Goal: Check status: Check status

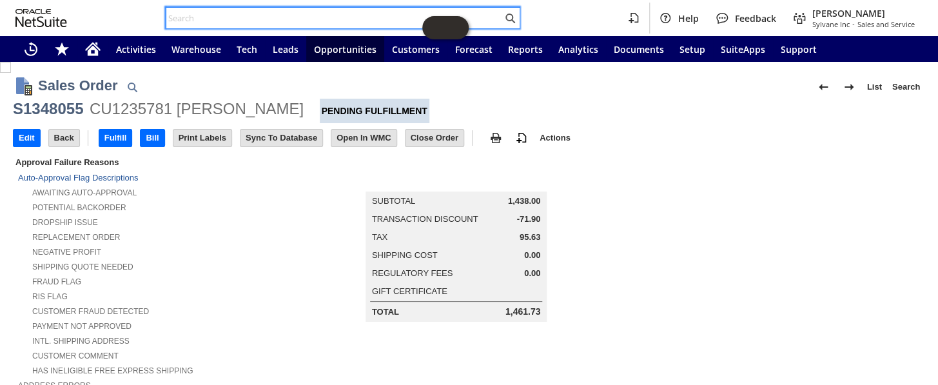
click at [221, 17] on input "text" at bounding box center [334, 17] width 336 height 15
paste input "P218797"
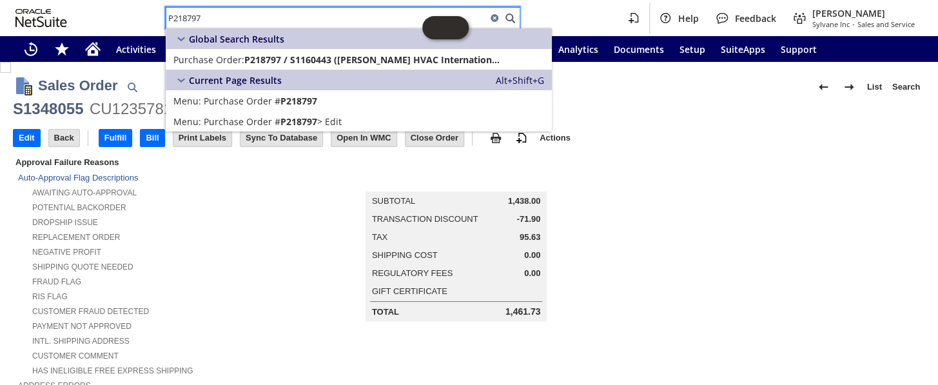
type input "P218797"
click at [265, 45] on div "Global Search Results" at bounding box center [228, 38] width 111 height 15
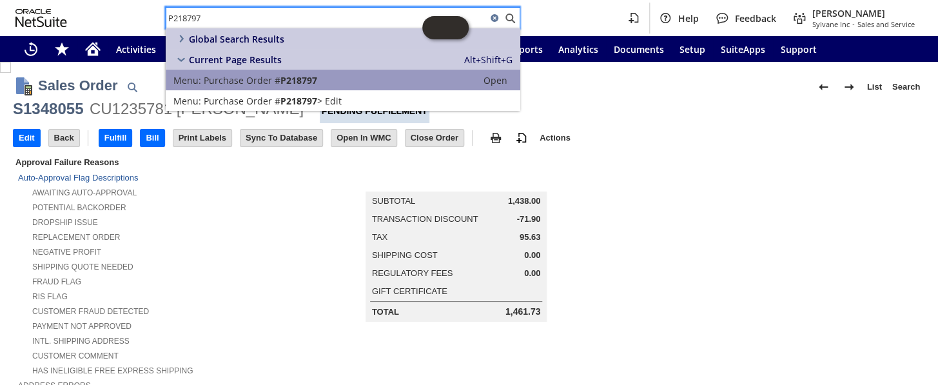
click at [245, 85] on span "Purchase Order #" at bounding box center [242, 80] width 77 height 12
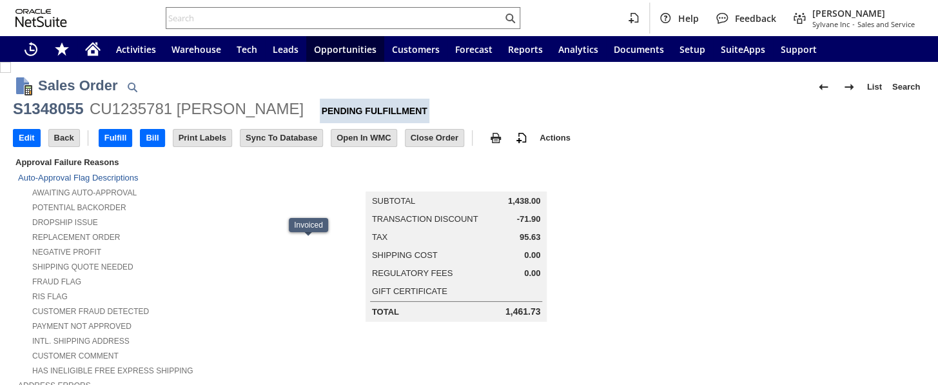
scroll to position [727, 0]
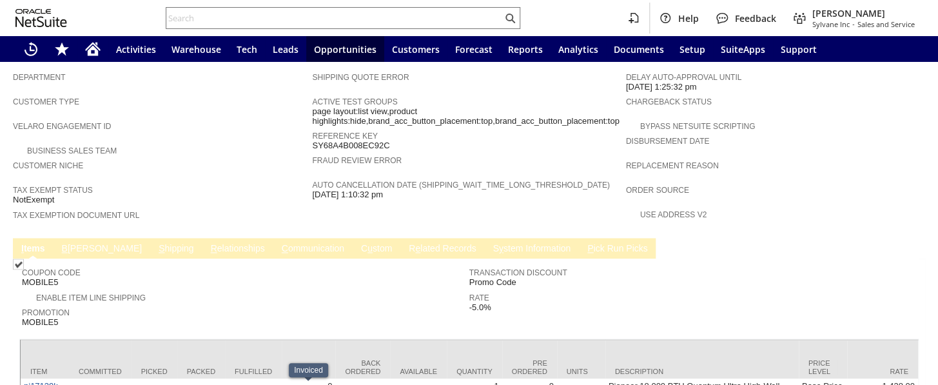
click at [279, 243] on link "C ommunication" at bounding box center [313, 249] width 69 height 12
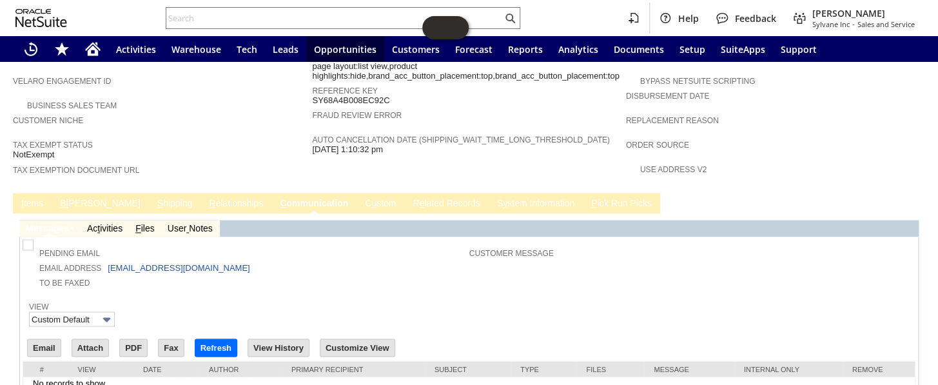
scroll to position [787, 0]
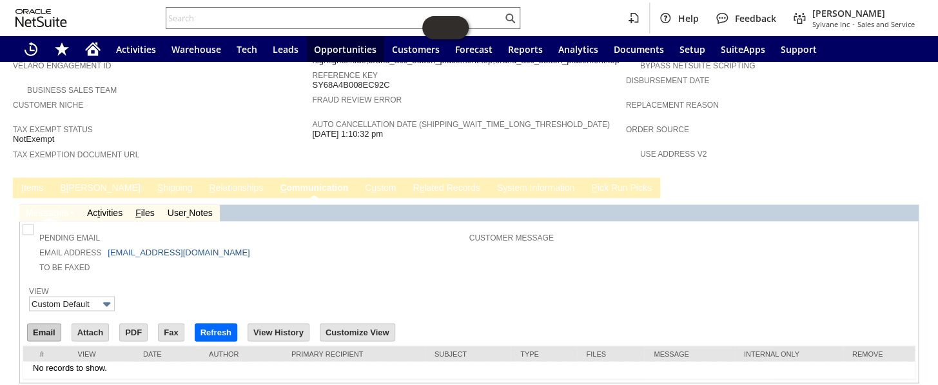
click at [34, 324] on input "Email" at bounding box center [44, 332] width 33 height 17
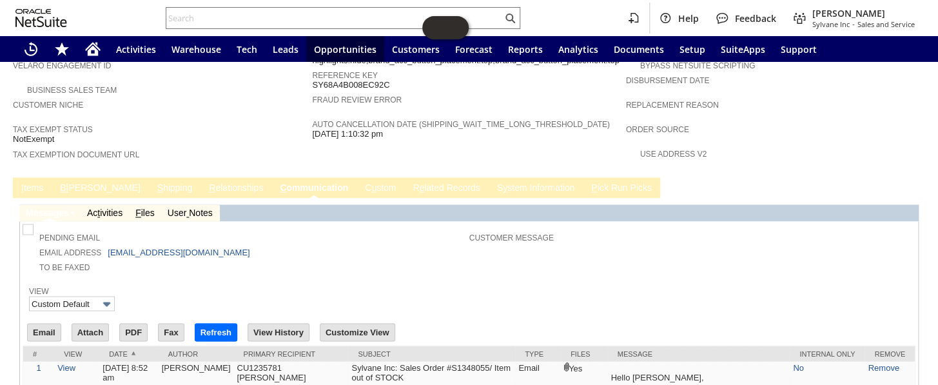
scroll to position [0, 0]
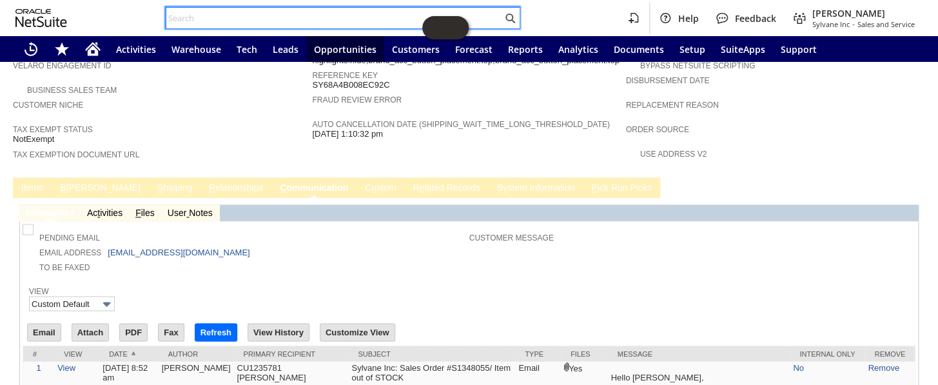
click at [206, 13] on input "text" at bounding box center [334, 17] width 336 height 15
paste input "P218797"
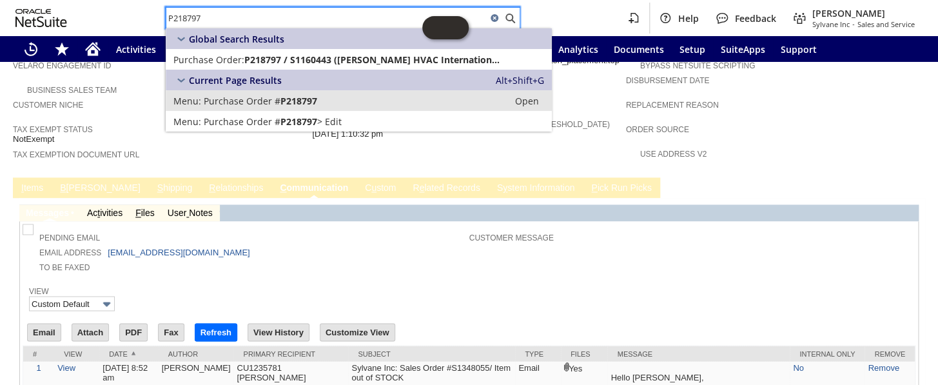
type input "P218797"
click at [248, 97] on span "Purchase Order #" at bounding box center [242, 101] width 77 height 12
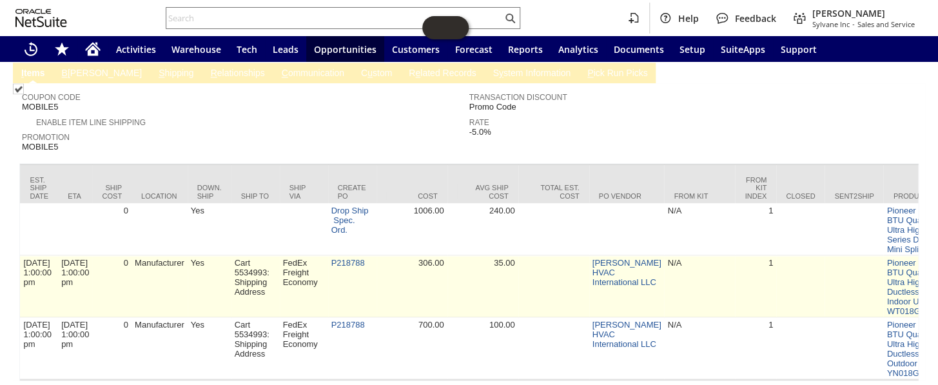
scroll to position [0, 973]
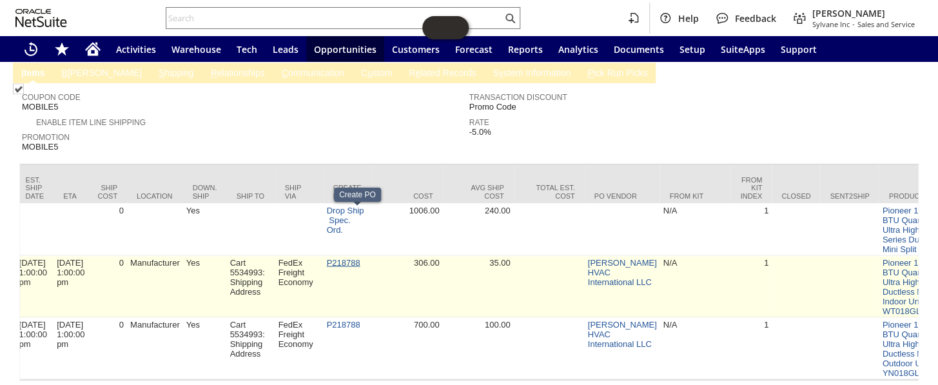
click at [341, 257] on link "P218788" at bounding box center [344, 262] width 34 height 10
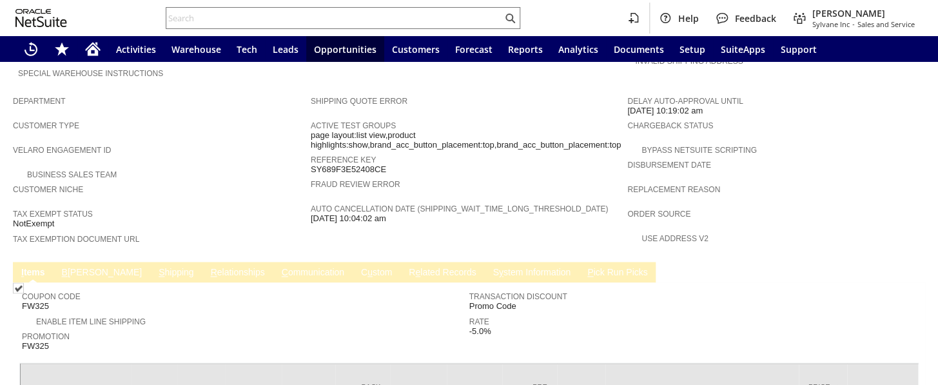
scroll to position [858, 0]
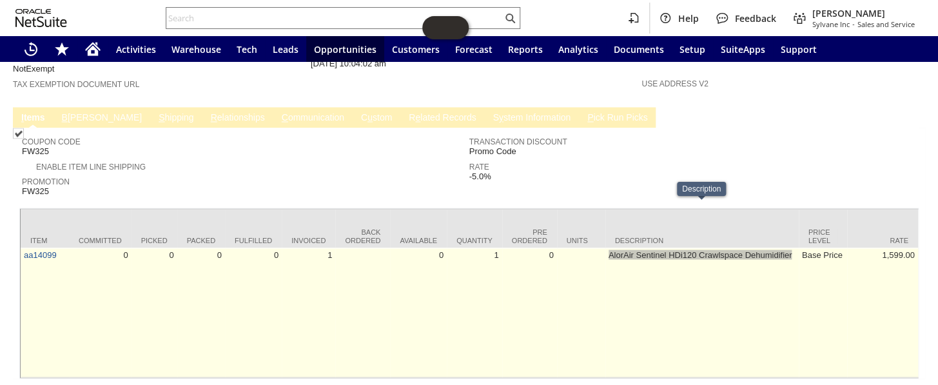
drag, startPoint x: 602, startPoint y: 208, endPoint x: 792, endPoint y: 204, distance: 190.3
copy tr "AlorAir Sentinel HDi120 Crawlspace Dehumidifier"
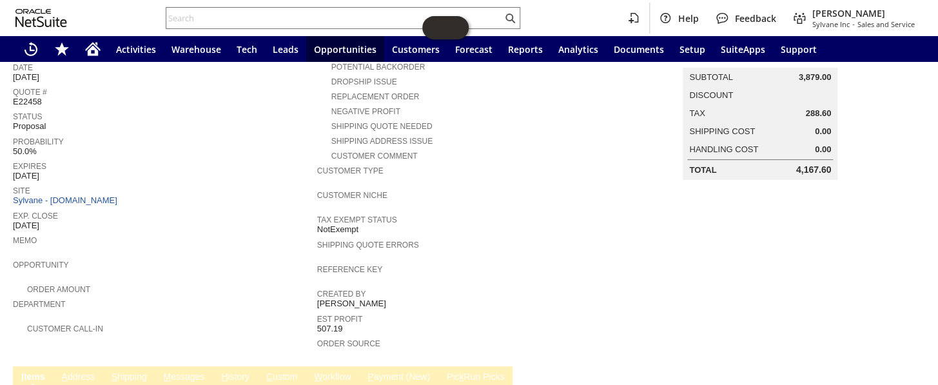
scroll to position [6, 0]
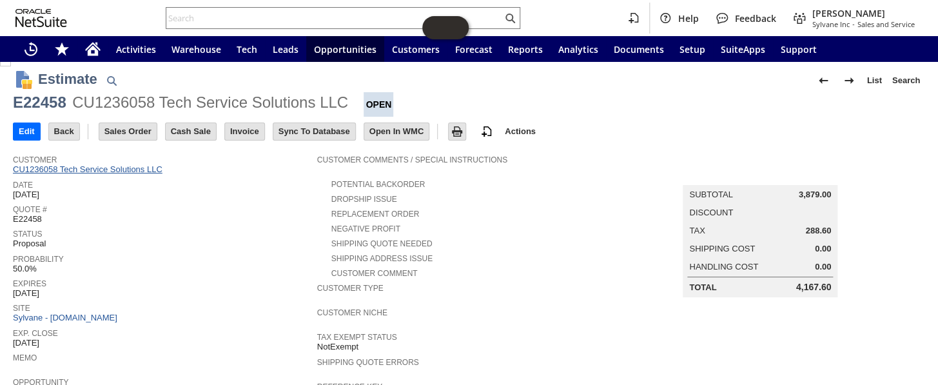
click at [97, 170] on link "CU1236058 Tech Service Solutions LLC" at bounding box center [89, 169] width 153 height 10
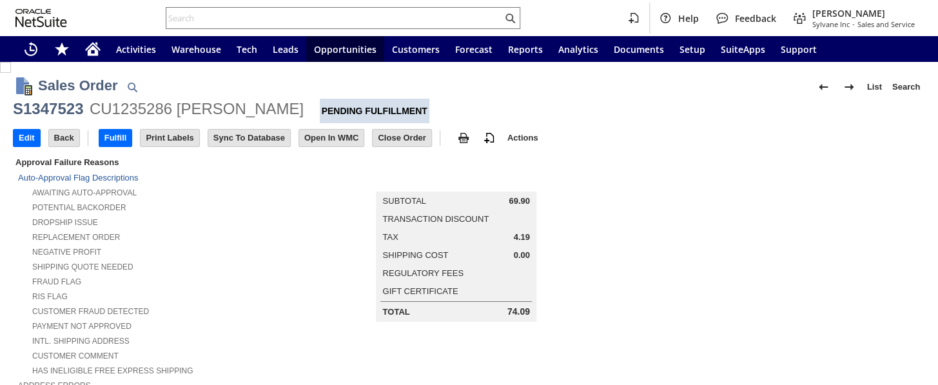
scroll to position [801, 0]
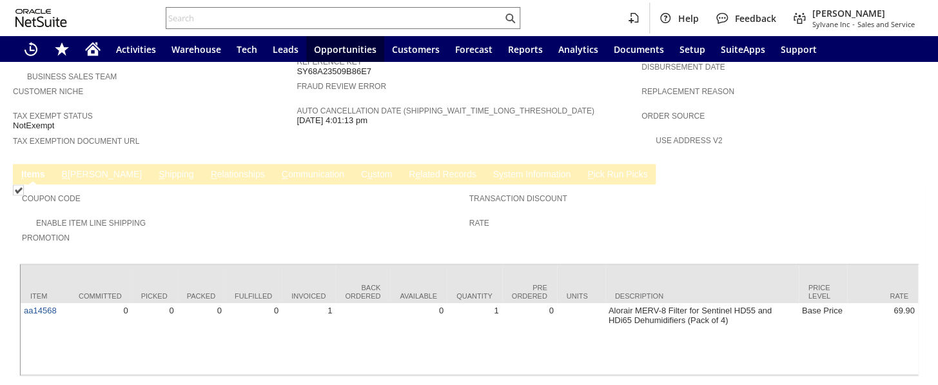
click at [279, 169] on link "C ommunication" at bounding box center [313, 175] width 69 height 12
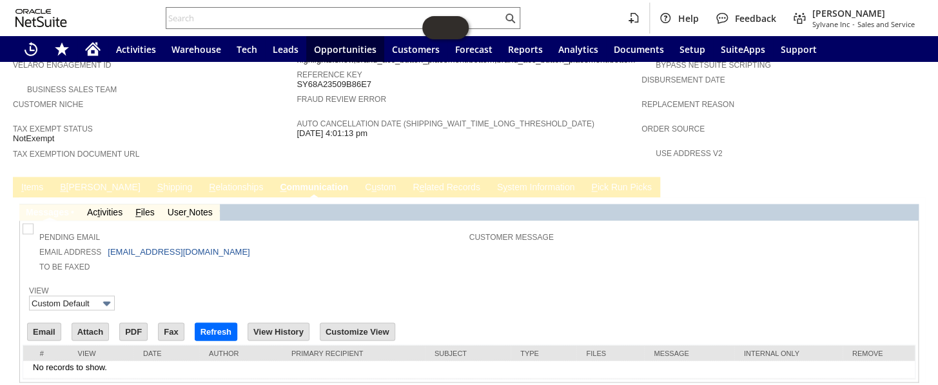
scroll to position [0, 0]
click at [52, 323] on input "Email" at bounding box center [44, 331] width 33 height 17
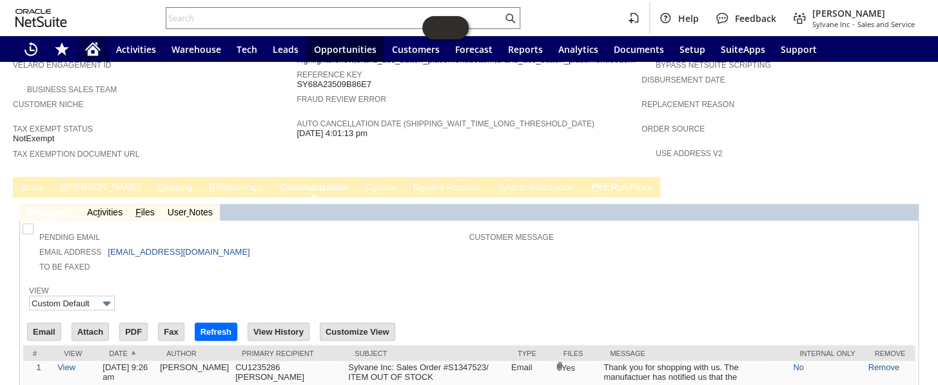
click at [84, 46] on div "Home" at bounding box center [92, 49] width 31 height 26
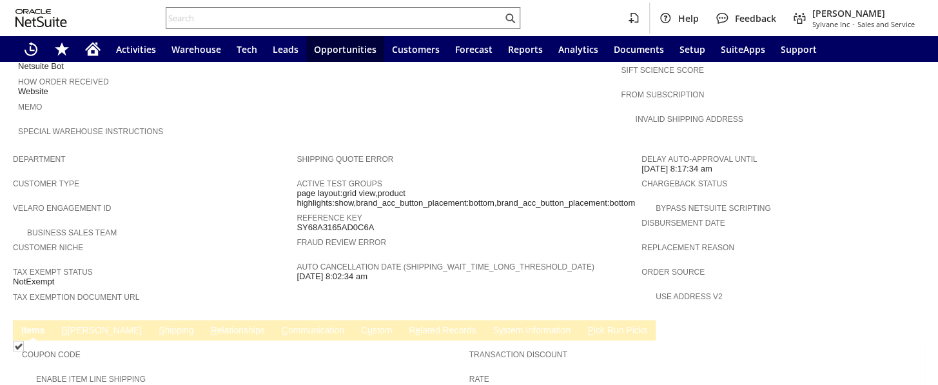
scroll to position [762, 0]
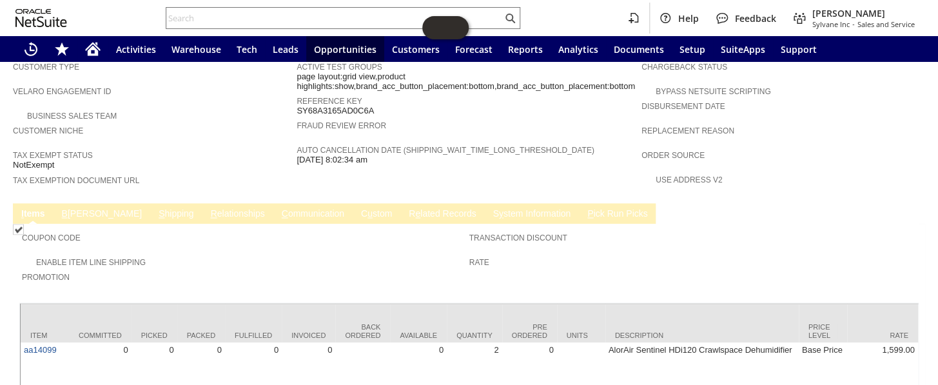
click at [279, 208] on link "C ommunication" at bounding box center [313, 214] width 69 height 12
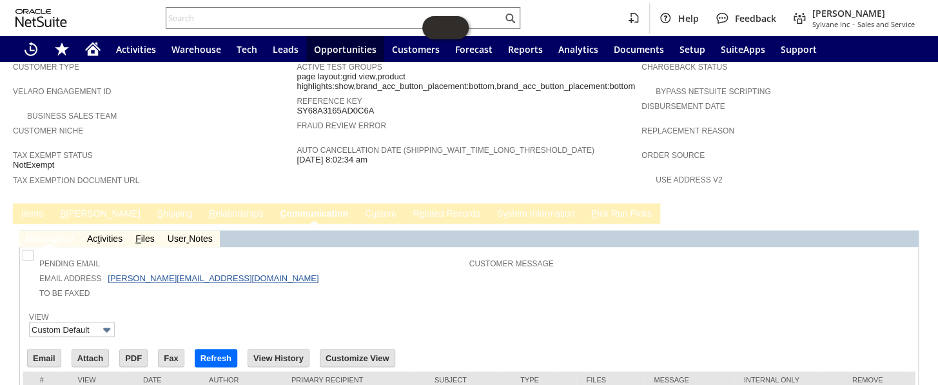
scroll to position [0, 0]
click at [51, 349] on input "Email" at bounding box center [44, 357] width 33 height 17
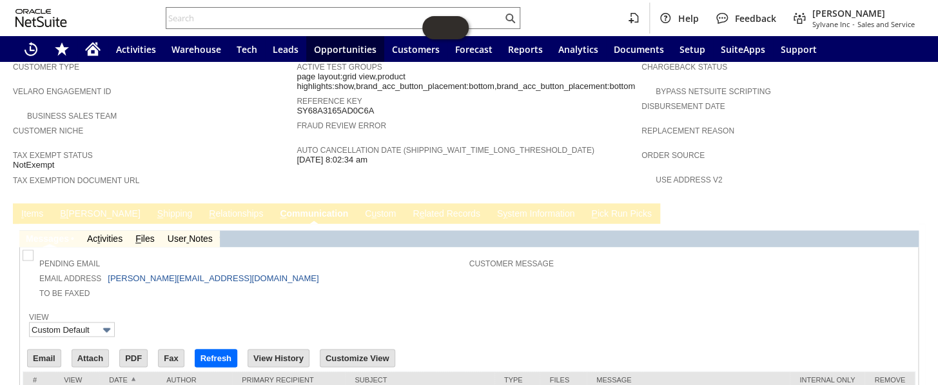
click at [195, 147] on div "Tax Exempt Status NotExempt" at bounding box center [151, 159] width 277 height 24
click at [97, 57] on div "Home" at bounding box center [92, 49] width 31 height 26
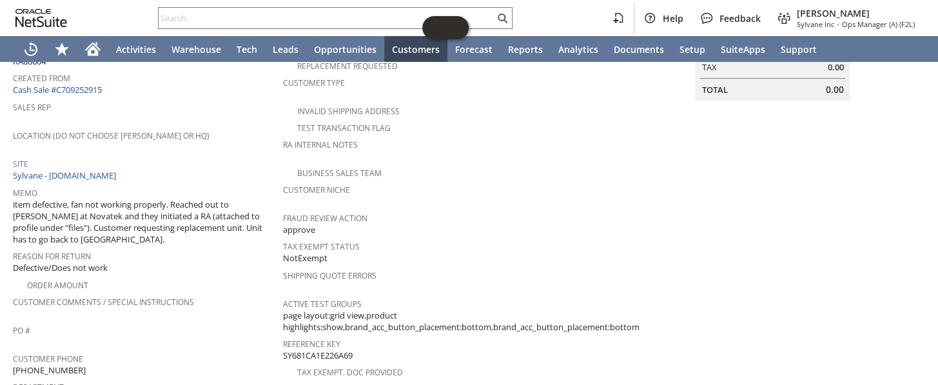
scroll to position [58, 0]
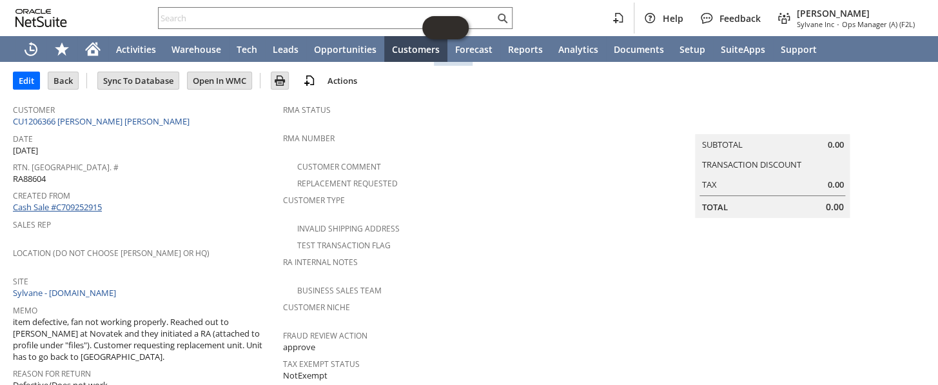
click at [81, 202] on link "Cash Sale #C709252915" at bounding box center [57, 207] width 89 height 12
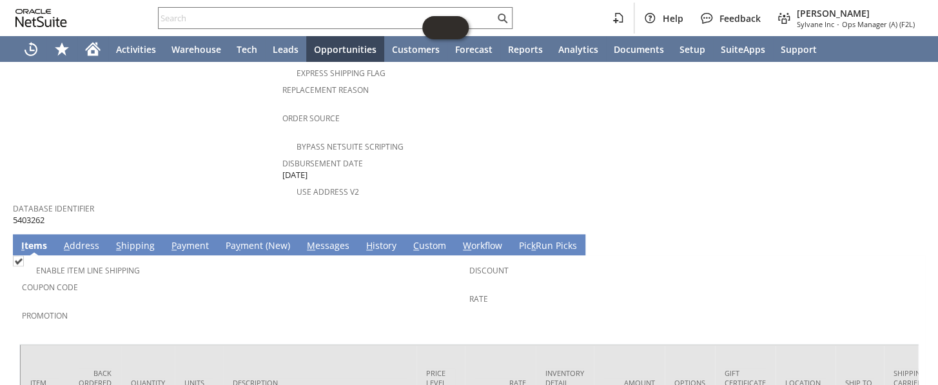
scroll to position [645, 0]
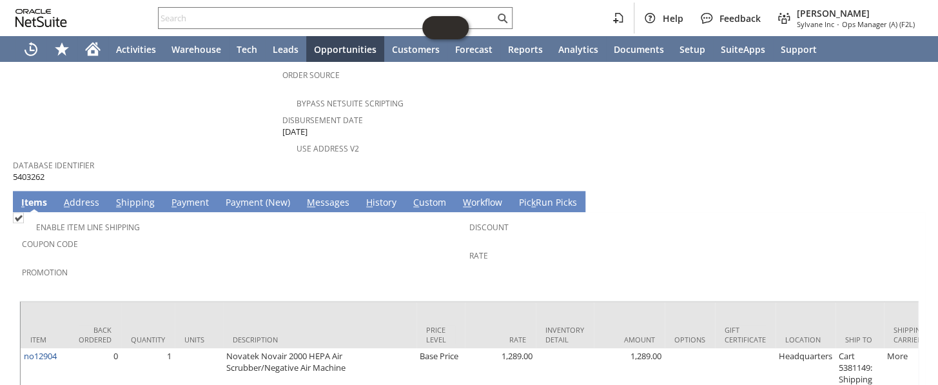
click at [133, 196] on link "S hipping" at bounding box center [135, 203] width 45 height 14
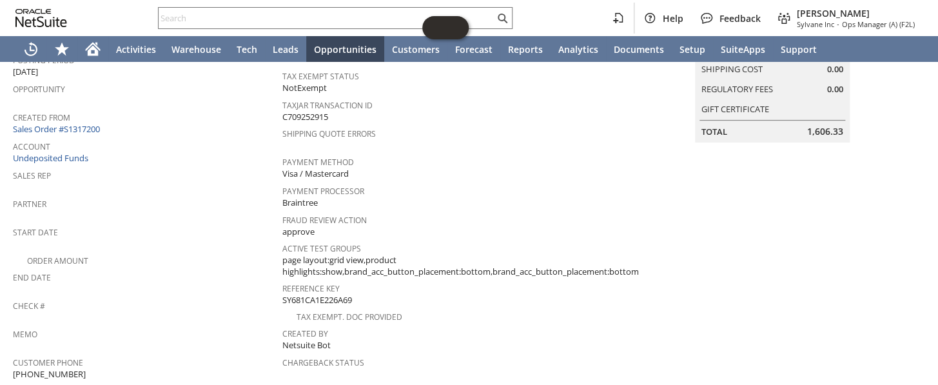
scroll to position [175, 0]
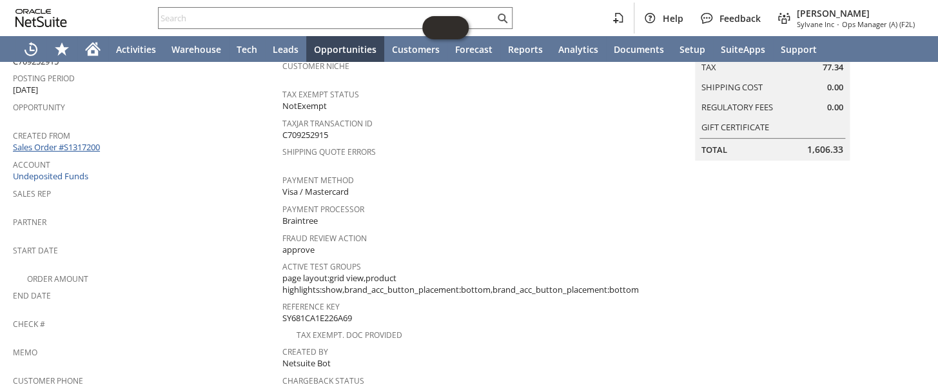
click at [84, 141] on link "Sales Order #S1317200" at bounding box center [58, 147] width 90 height 12
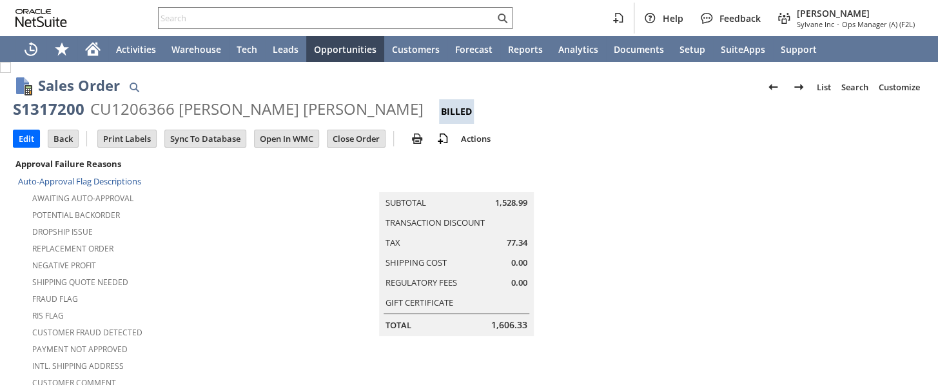
scroll to position [879, 0]
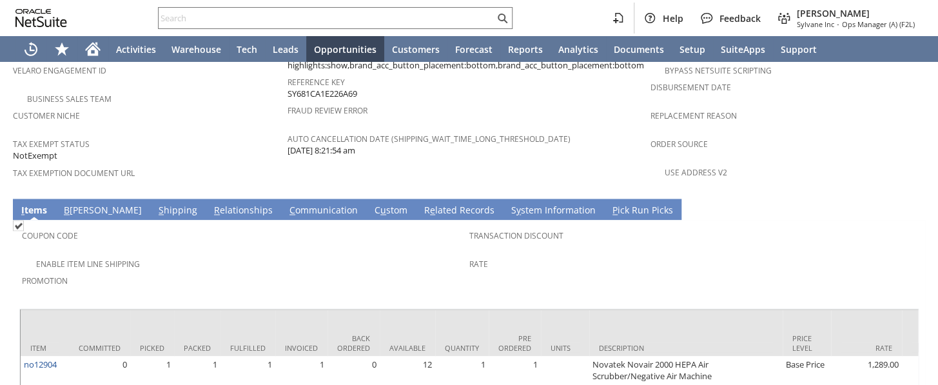
click at [155, 204] on link "S hipping" at bounding box center [177, 211] width 45 height 14
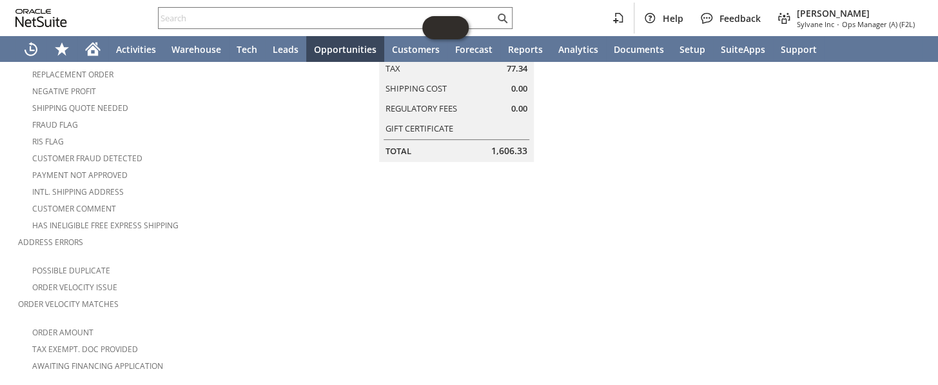
scroll to position [0, 0]
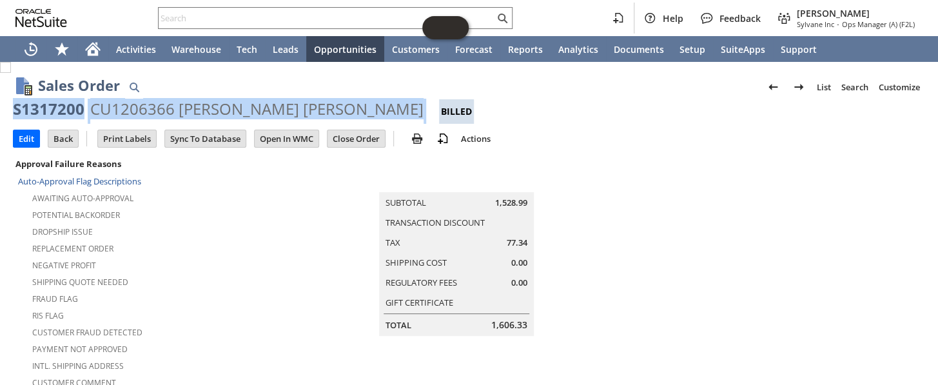
drag, startPoint x: 310, startPoint y: 109, endPoint x: 12, endPoint y: 105, distance: 297.9
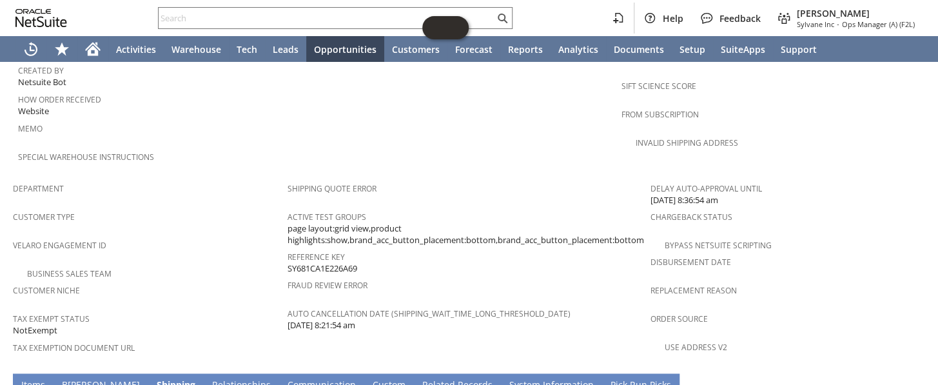
scroll to position [820, 0]
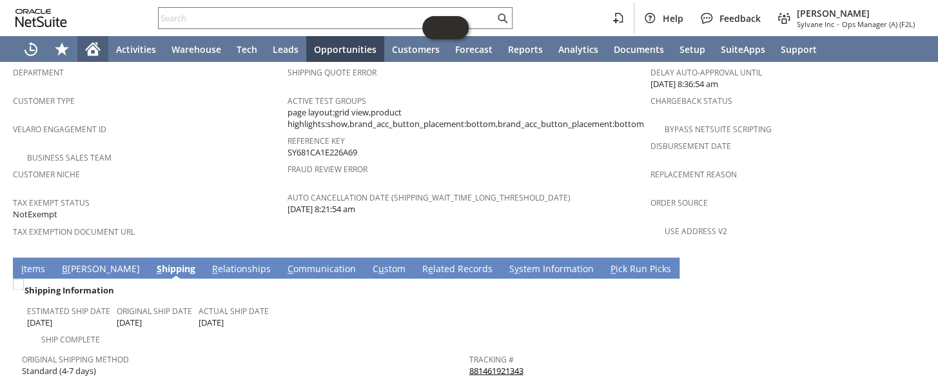
click at [98, 55] on icon "Home" at bounding box center [92, 48] width 15 height 15
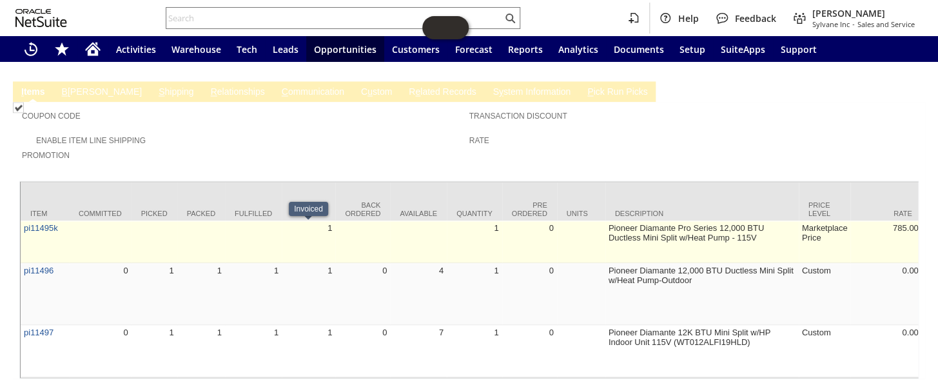
scroll to position [708, 0]
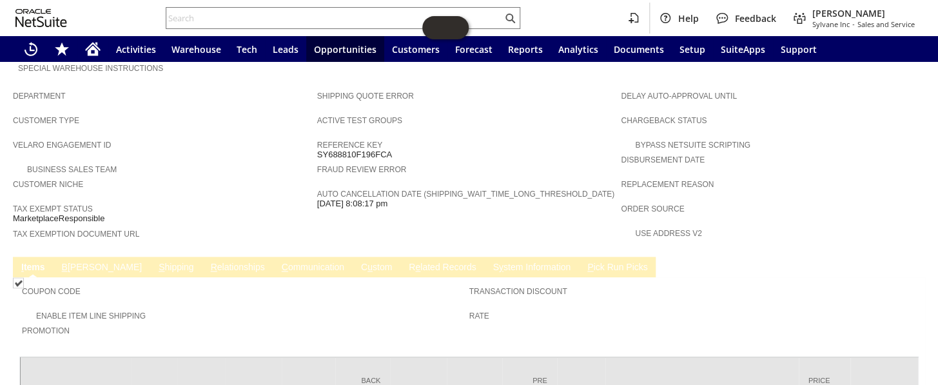
click at [150, 257] on td "S hipping" at bounding box center [176, 267] width 52 height 21
click at [155, 262] on link "S hipping" at bounding box center [176, 268] width 42 height 12
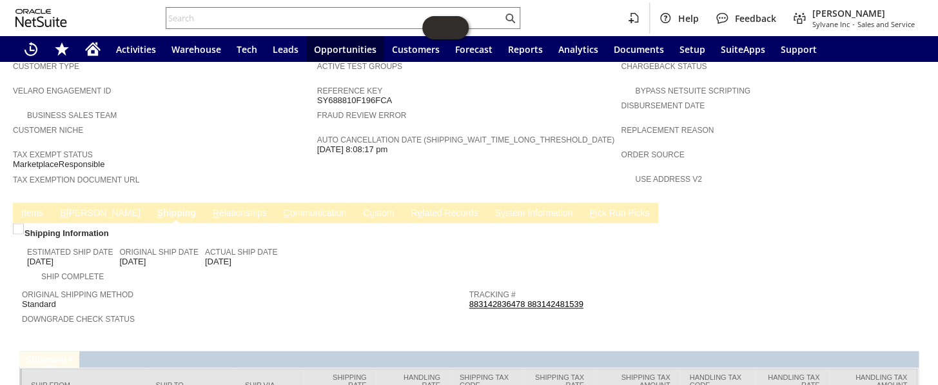
scroll to position [804, 0]
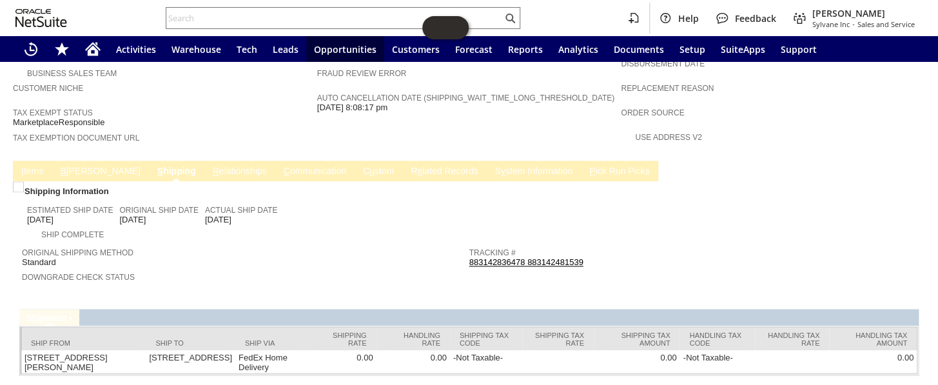
click at [469, 269] on span "Return Tracking #" at bounding box center [689, 275] width 441 height 13
drag, startPoint x: 584, startPoint y: 216, endPoint x: 464, endPoint y: 218, distance: 120.0
click at [469, 244] on div "Tracking # 883142836478 883142481539" at bounding box center [689, 255] width 441 height 23
copy link "883142836478 883142481539"
click at [442, 269] on span "Downgrade Check Status" at bounding box center [242, 275] width 441 height 13
